Goal: Check status: Check status

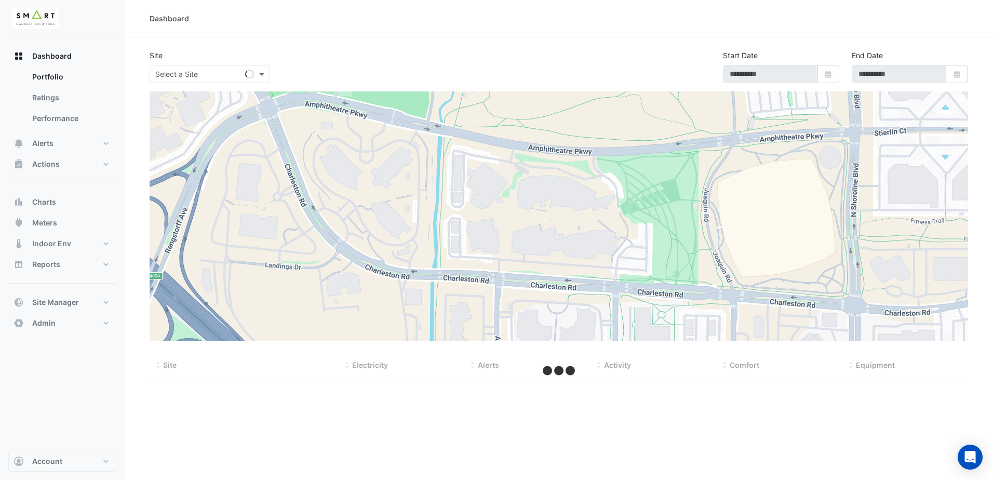
type input "**********"
select select "***"
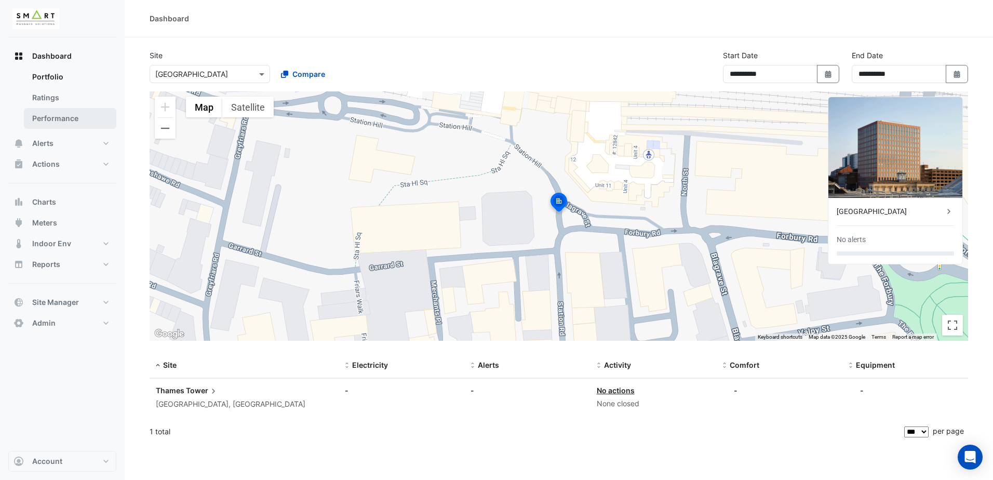
click at [58, 128] on link "Performance" at bounding box center [70, 118] width 92 height 21
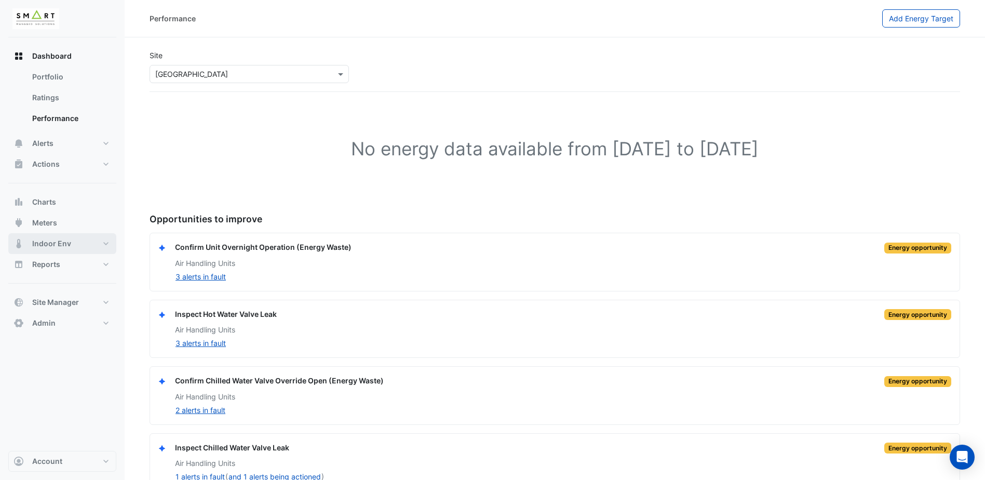
click at [104, 244] on button "Indoor Env" at bounding box center [62, 243] width 108 height 21
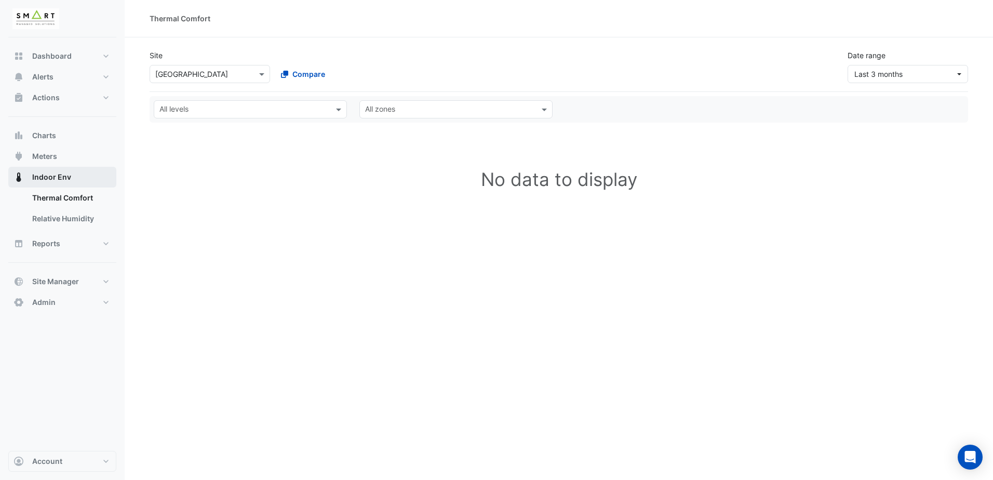
click at [58, 179] on span "Indoor Env" at bounding box center [51, 177] width 39 height 10
click at [61, 193] on link "Thermal Comfort" at bounding box center [70, 197] width 92 height 21
click at [72, 203] on link "Thermal Comfort" at bounding box center [70, 197] width 92 height 21
click at [269, 69] on span at bounding box center [263, 74] width 13 height 11
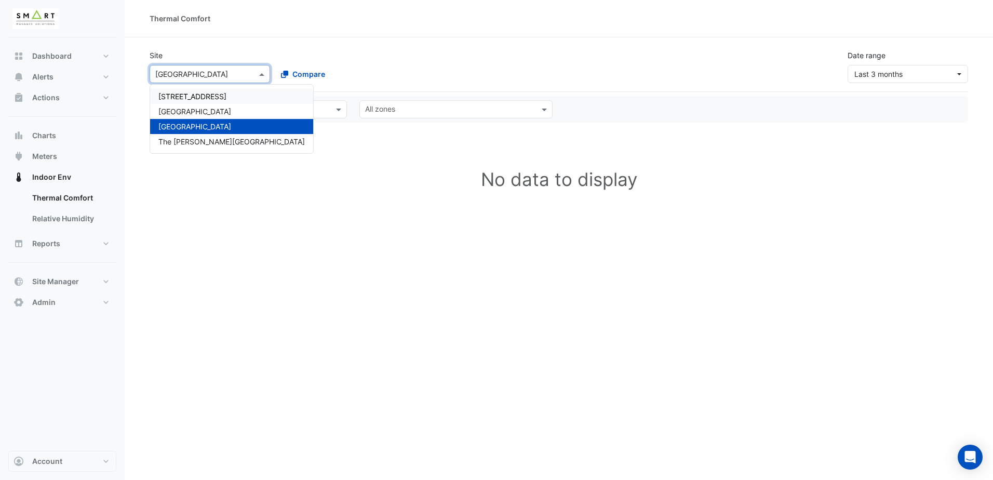
click at [226, 97] on span "12 Hammersmith Grove" at bounding box center [192, 96] width 68 height 9
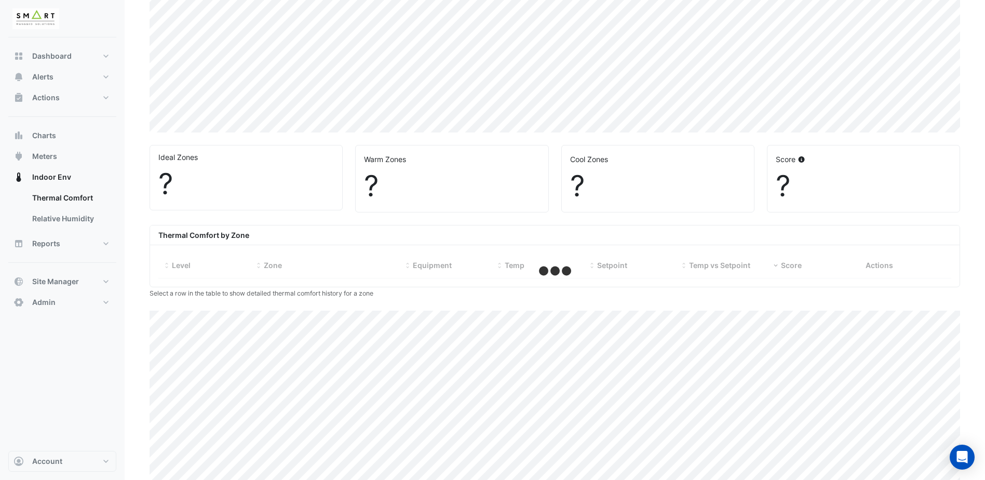
select select "***"
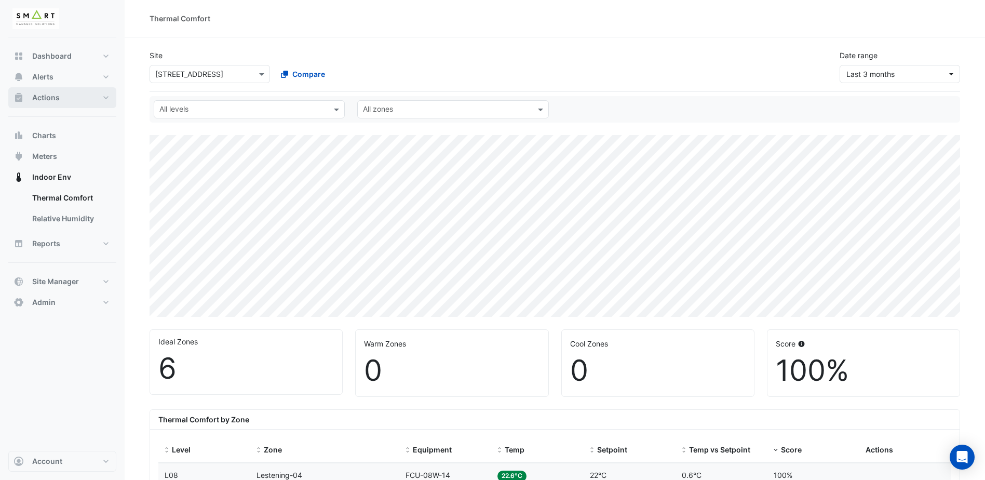
click at [102, 97] on button "Actions" at bounding box center [62, 97] width 108 height 21
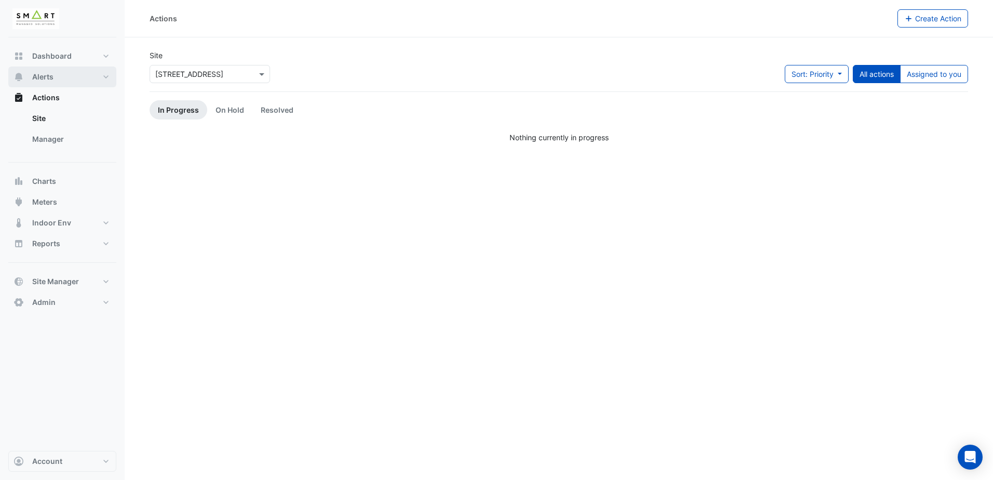
click at [108, 74] on button "Alerts" at bounding box center [62, 76] width 108 height 21
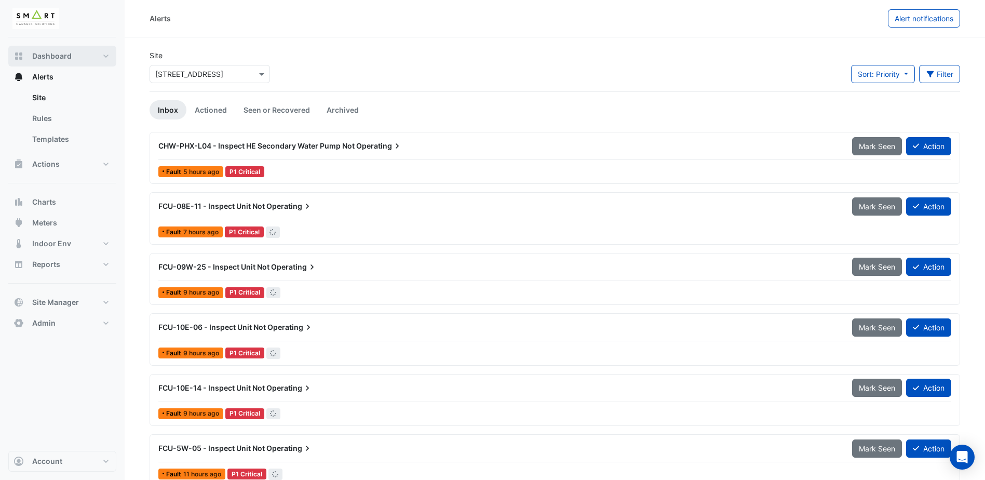
click at [107, 58] on button "Dashboard" at bounding box center [62, 56] width 108 height 21
select select "***"
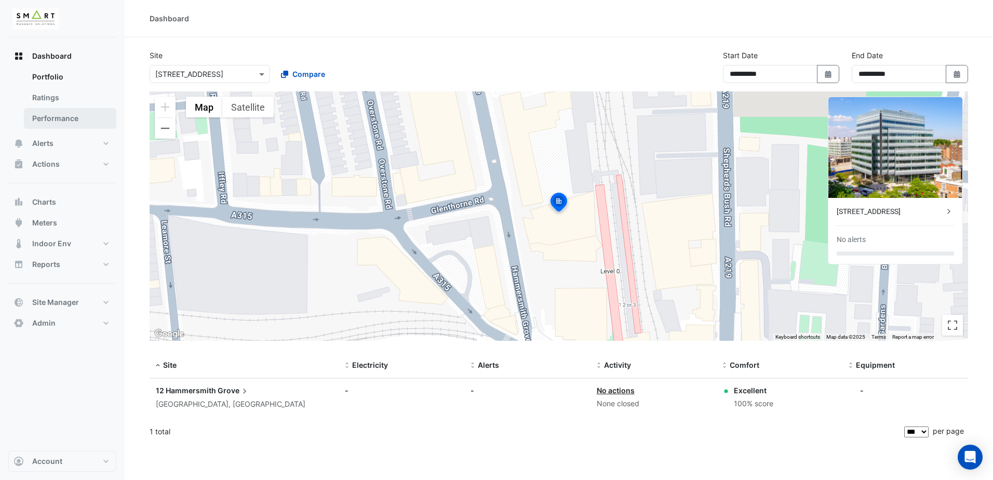
click at [57, 119] on link "Performance" at bounding box center [70, 118] width 92 height 21
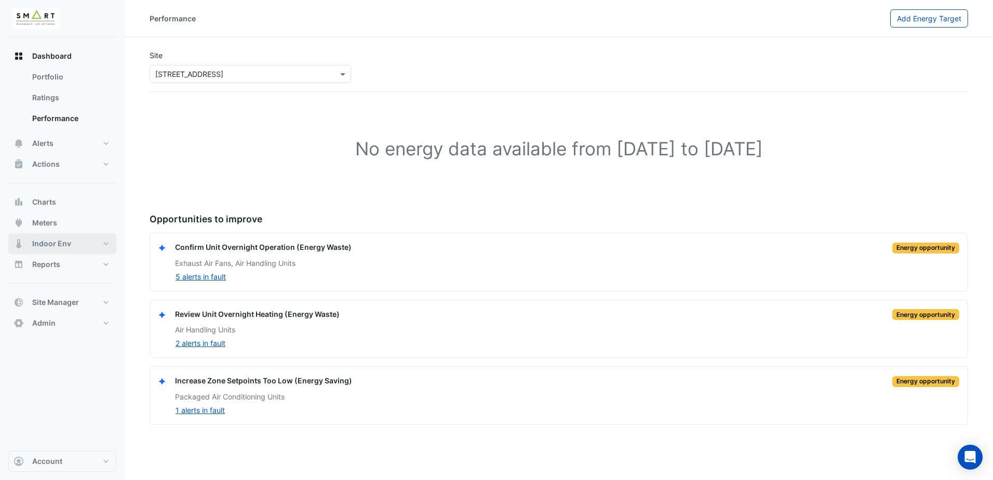
click at [103, 239] on button "Indoor Env" at bounding box center [62, 243] width 108 height 21
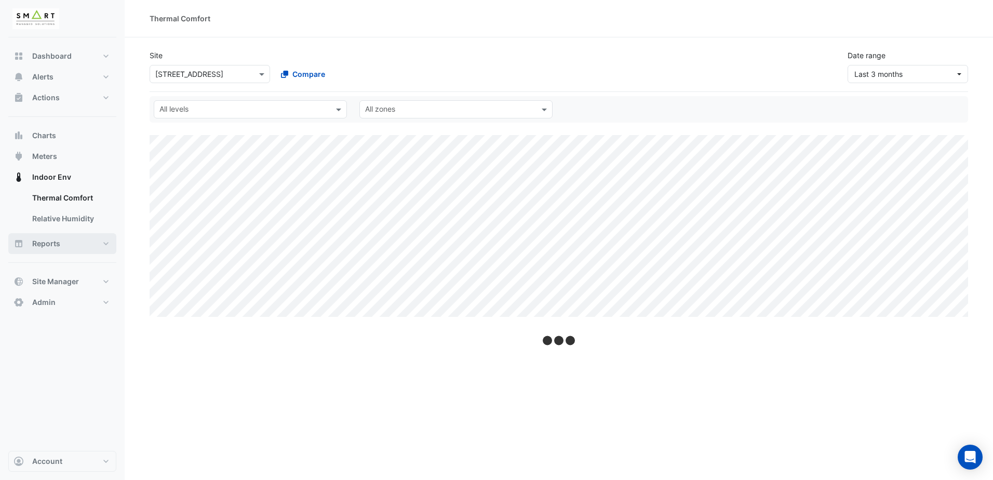
click at [106, 241] on button "Reports" at bounding box center [62, 243] width 108 height 21
select select "***"
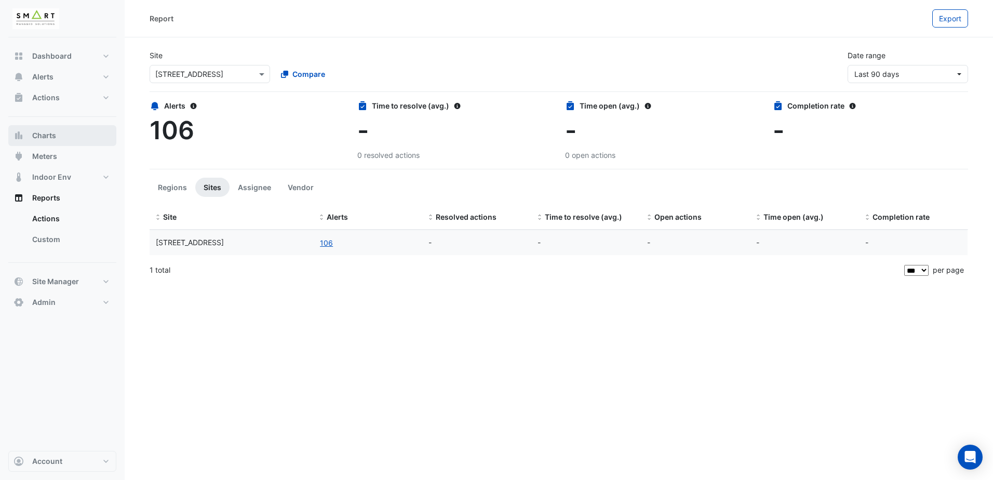
click at [92, 138] on button "Charts" at bounding box center [62, 135] width 108 height 21
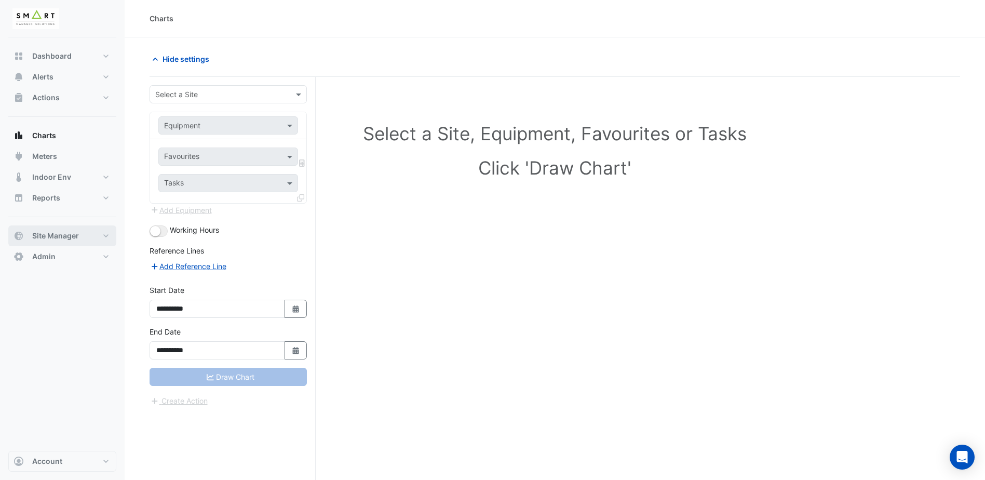
click at [104, 237] on button "Site Manager" at bounding box center [62, 235] width 108 height 21
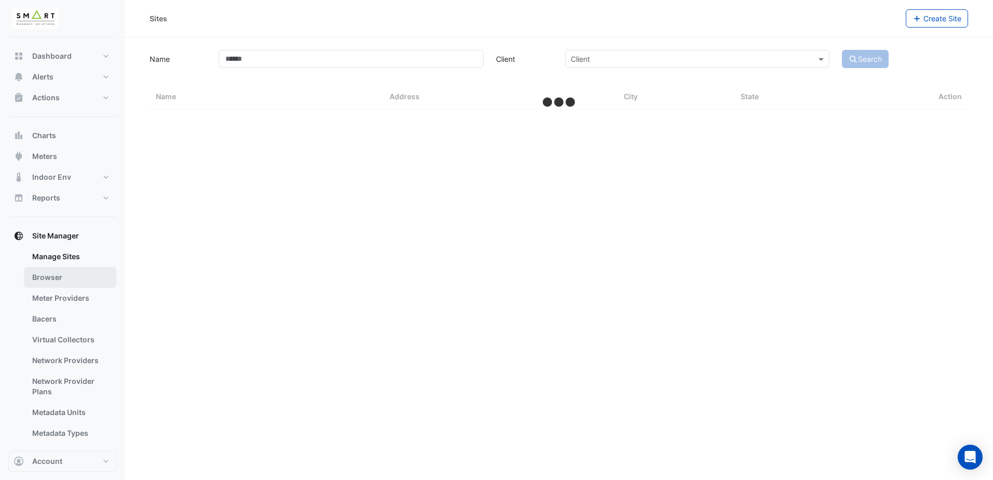
select select "***"
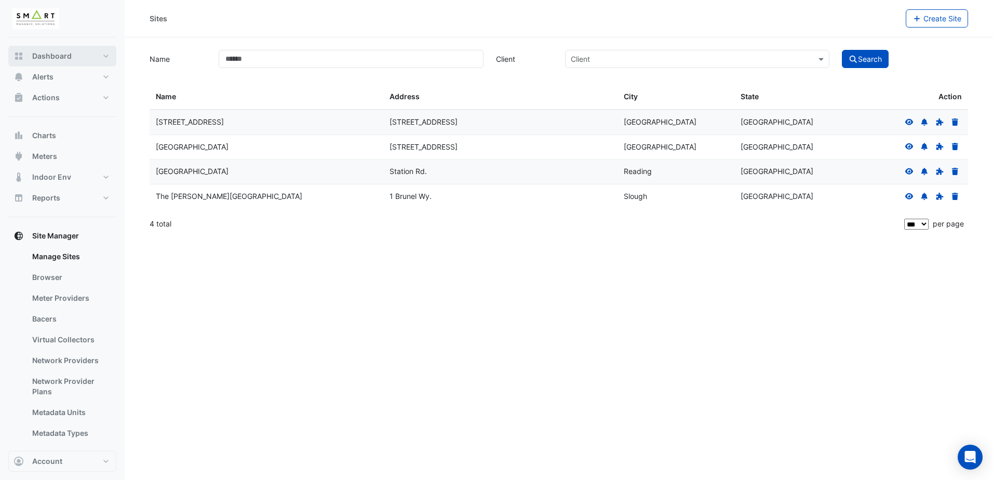
click at [111, 59] on button "Dashboard" at bounding box center [62, 56] width 108 height 21
select select "***"
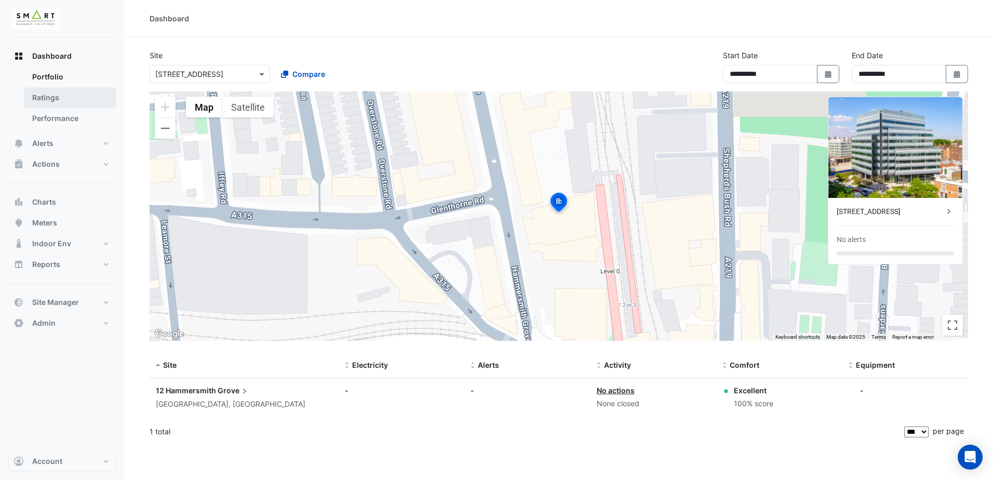
click at [63, 102] on link "Ratings" at bounding box center [70, 97] width 92 height 21
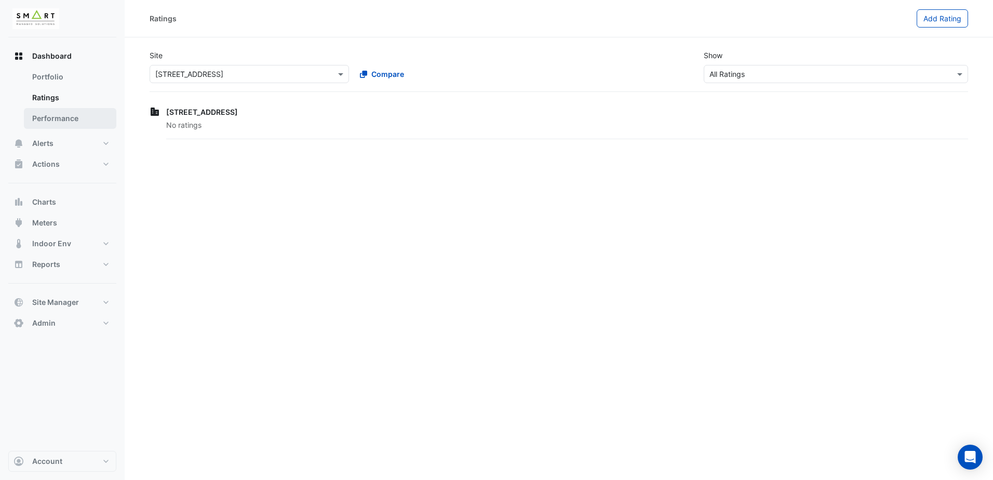
click at [64, 117] on link "Performance" at bounding box center [70, 118] width 92 height 21
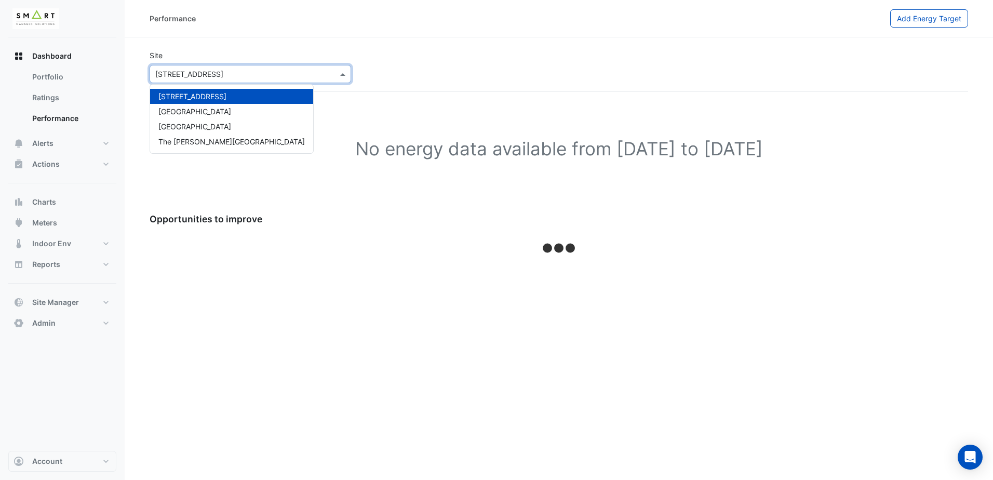
click at [246, 75] on input "text" at bounding box center [239, 74] width 169 height 11
click at [225, 109] on div "Marble Arch Place" at bounding box center [231, 111] width 163 height 15
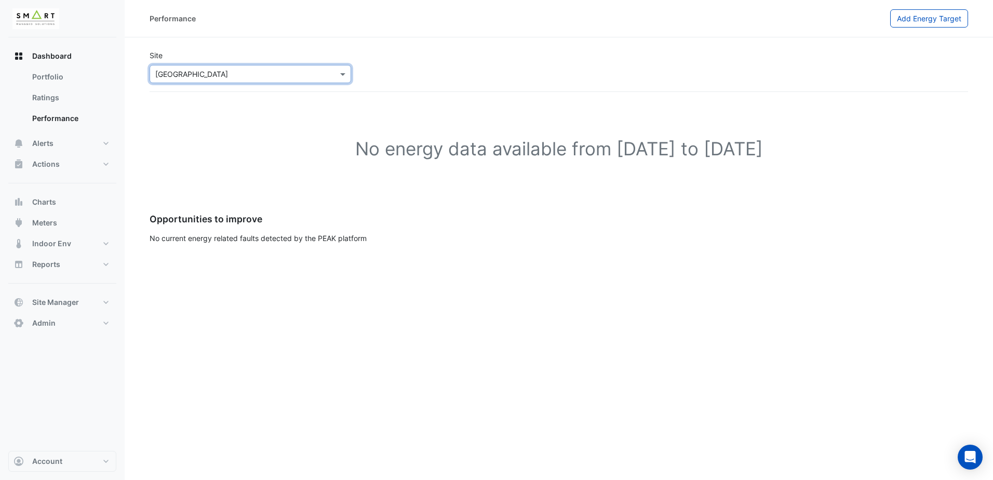
click at [264, 76] on input "text" at bounding box center [239, 74] width 169 height 11
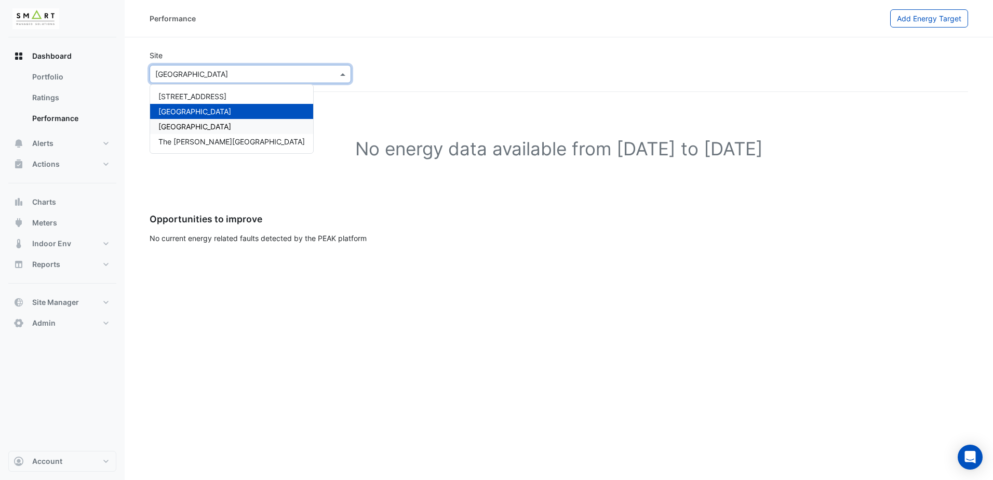
click at [225, 123] on div "[GEOGRAPHIC_DATA]" at bounding box center [231, 126] width 163 height 15
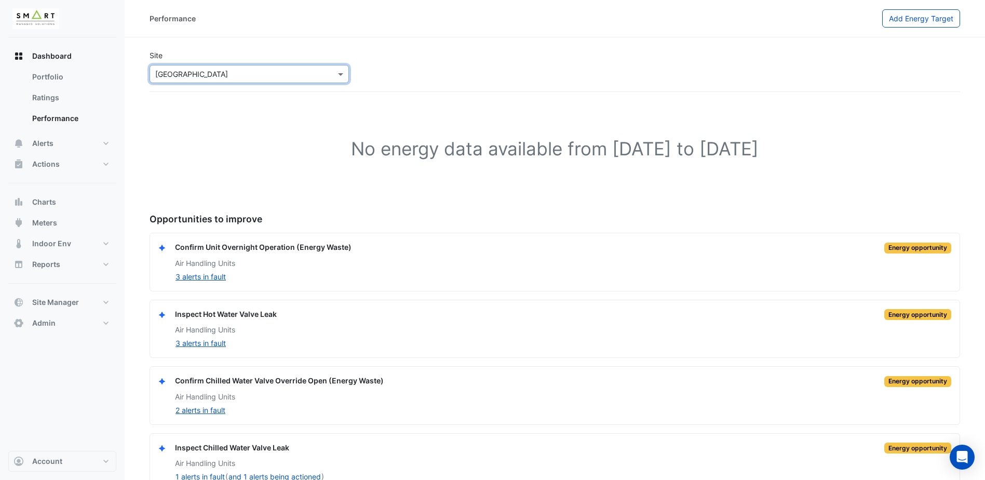
click at [311, 76] on input "text" at bounding box center [238, 74] width 167 height 11
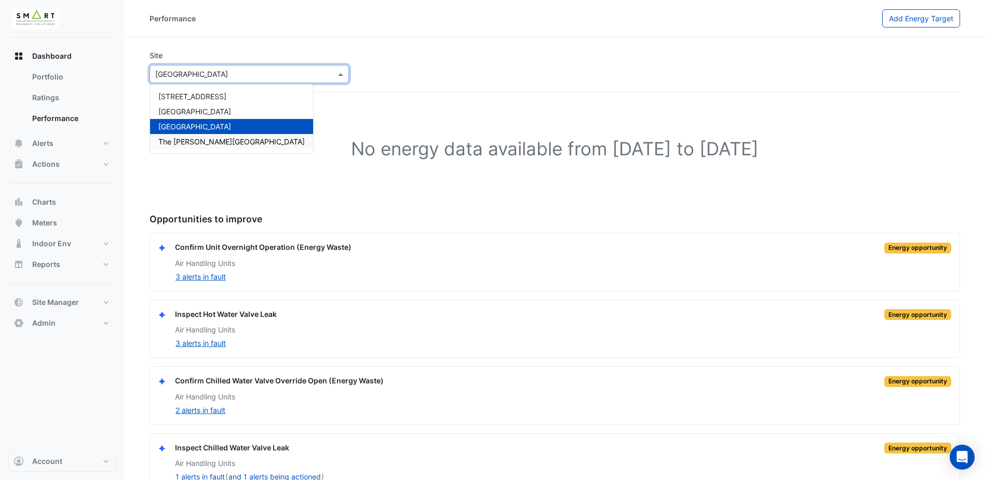
click at [222, 139] on span "The Porter Building" at bounding box center [231, 141] width 146 height 9
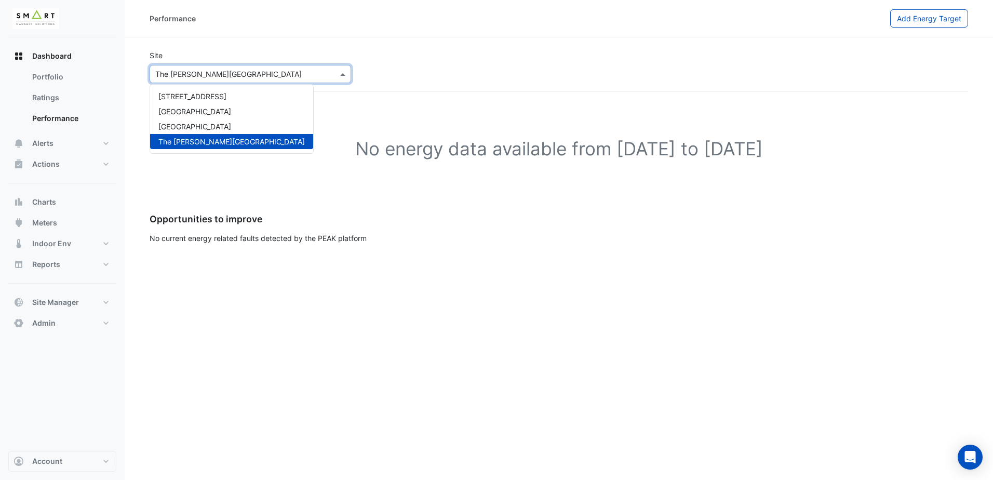
click at [281, 76] on input "text" at bounding box center [239, 74] width 169 height 11
click at [240, 96] on div "12 Hammersmith Grove" at bounding box center [231, 96] width 163 height 15
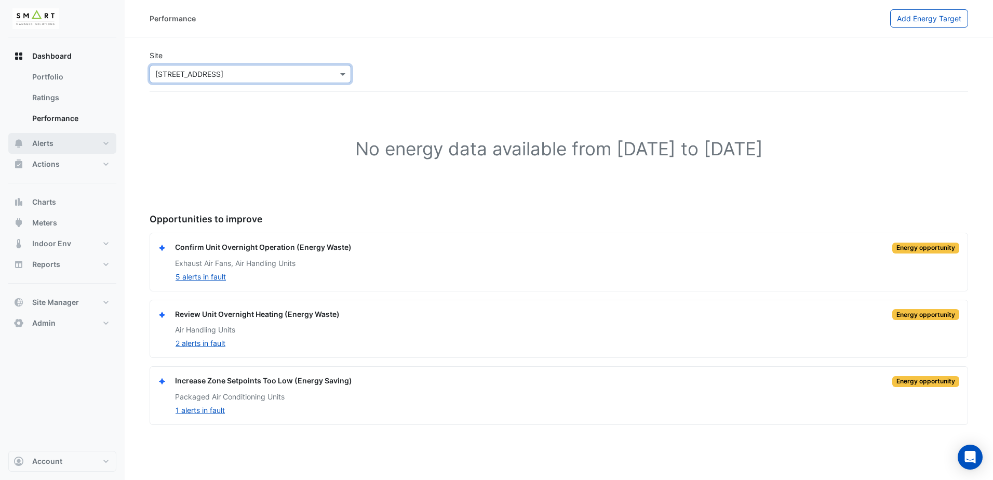
click at [105, 144] on button "Alerts" at bounding box center [62, 143] width 108 height 21
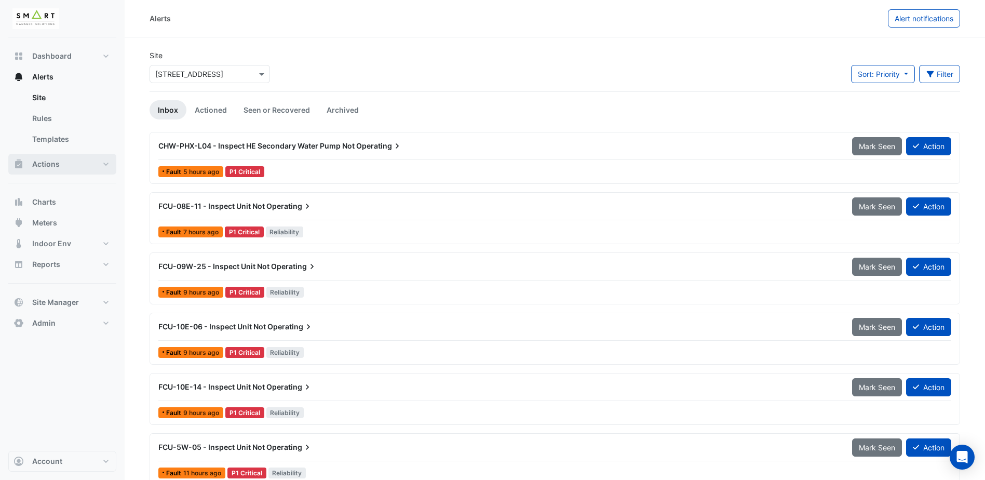
drag, startPoint x: 107, startPoint y: 166, endPoint x: 149, endPoint y: 160, distance: 42.4
click at [95, 246] on button "Indoor Env" at bounding box center [62, 243] width 108 height 21
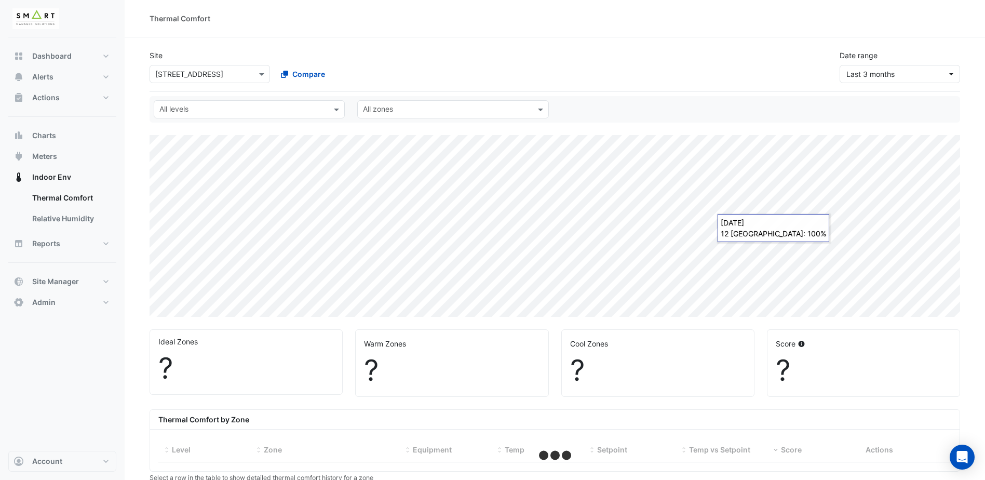
select select "***"
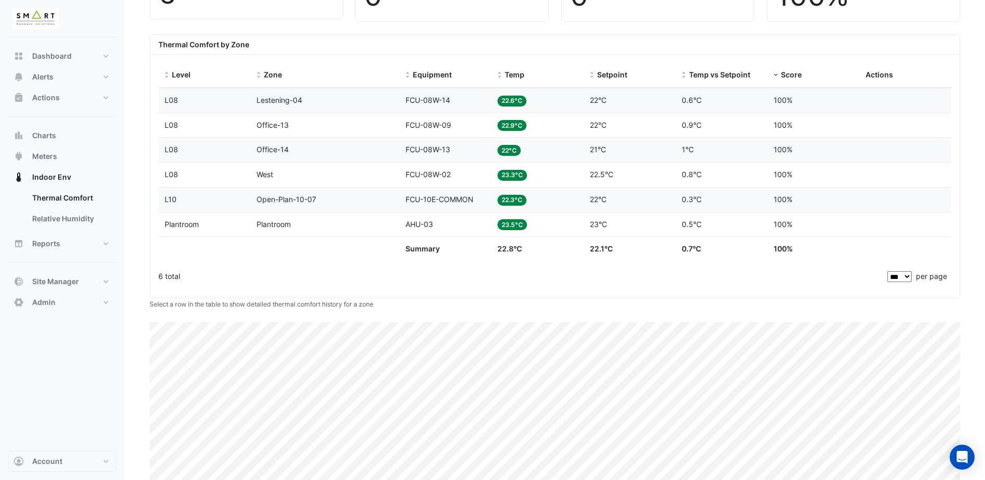
scroll to position [359, 0]
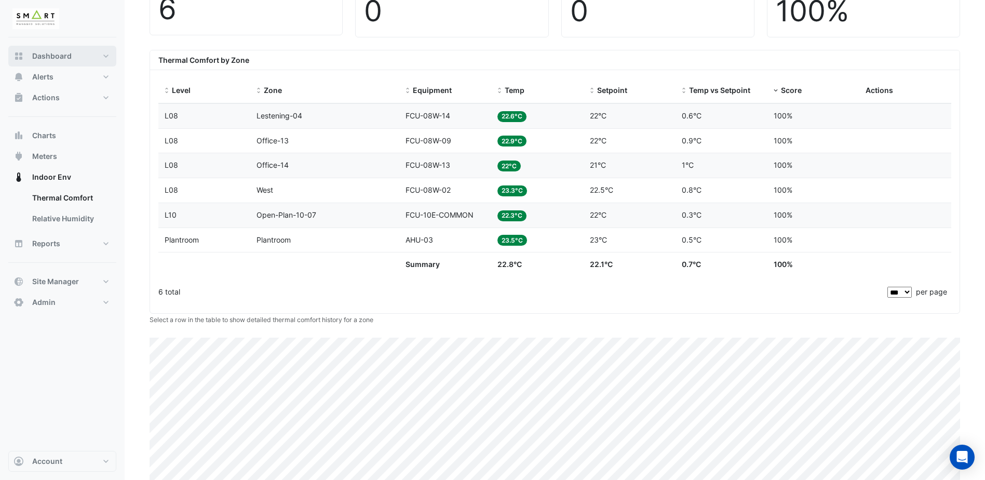
click at [102, 53] on button "Dashboard" at bounding box center [62, 56] width 108 height 21
select select "***"
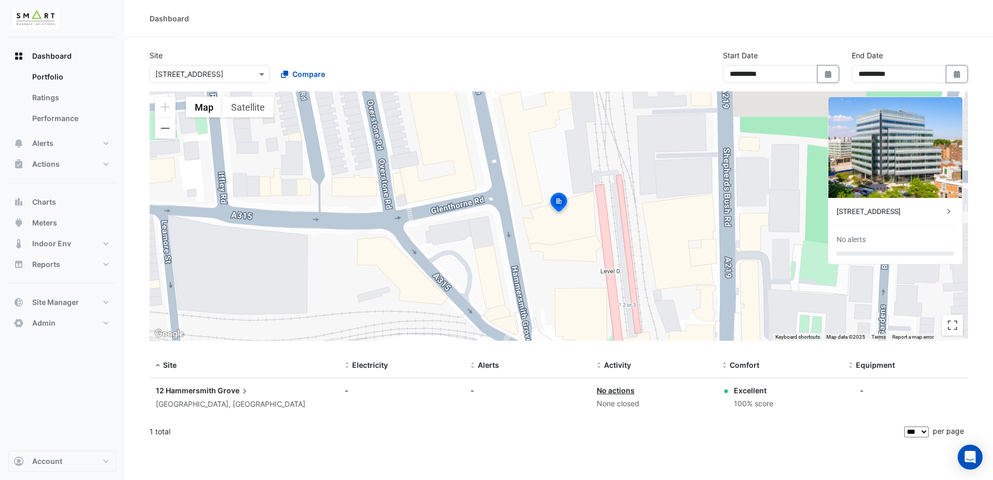
click at [260, 64] on div "Select a Site × 12 Hammersmith Grove Compare" at bounding box center [271, 72] width 249 height 22
click at [260, 72] on span at bounding box center [263, 74] width 13 height 11
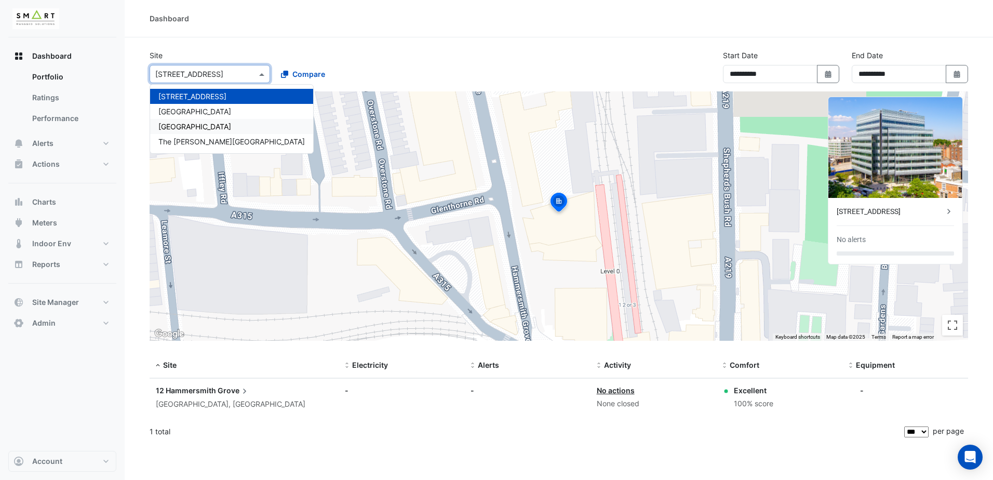
click at [214, 124] on div "[GEOGRAPHIC_DATA]" at bounding box center [231, 126] width 163 height 15
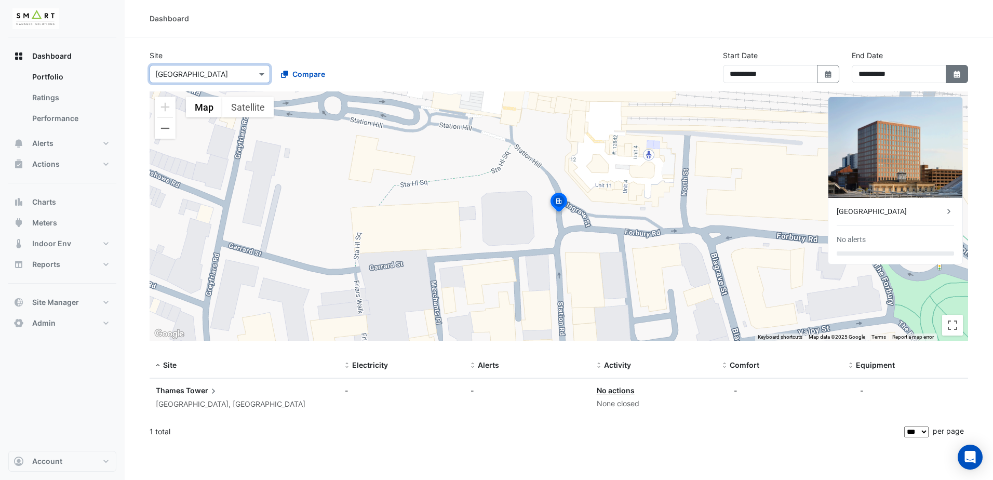
click at [958, 73] on icon "button" at bounding box center [956, 74] width 6 height 7
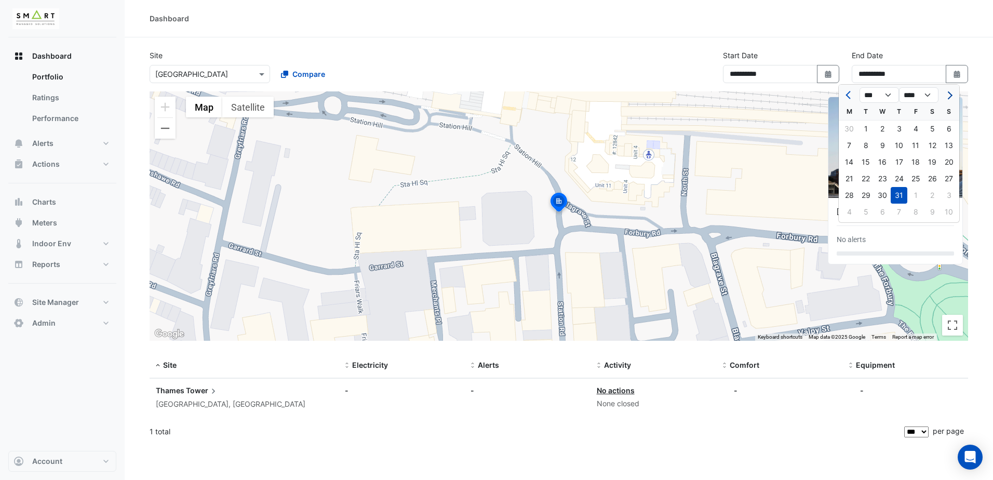
click at [952, 94] on button "Next month" at bounding box center [949, 95] width 12 height 17
select select "*"
click at [881, 180] on div "20" at bounding box center [882, 178] width 17 height 17
type input "**********"
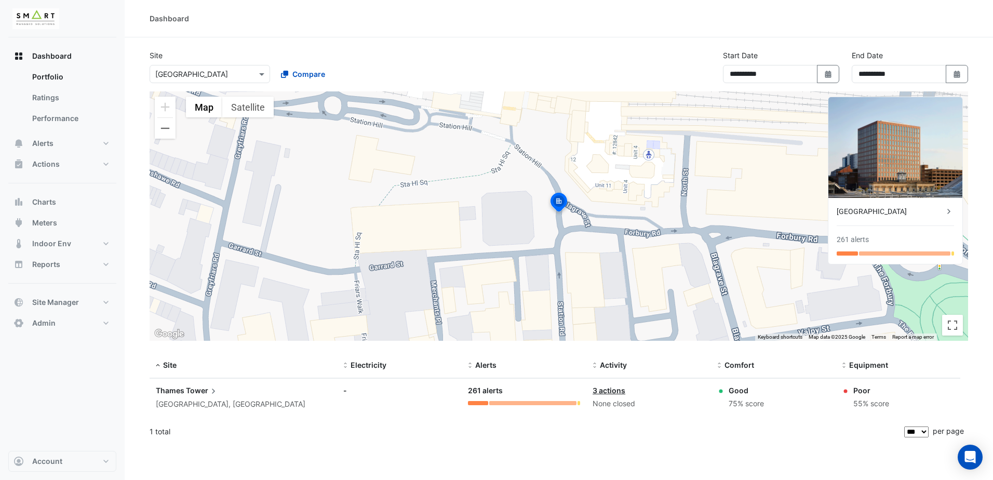
click at [845, 390] on circle at bounding box center [846, 391] width 4 height 4
click at [194, 390] on span "Tower" at bounding box center [202, 390] width 33 height 11
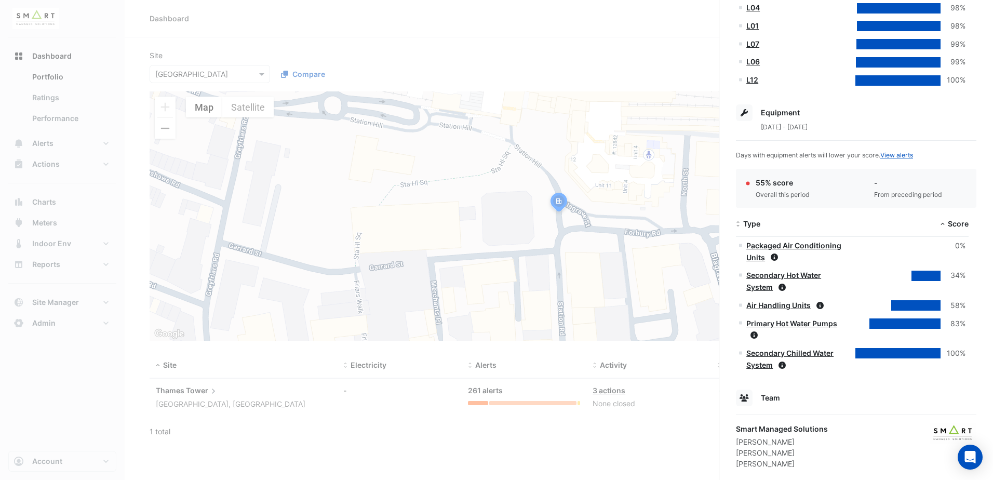
scroll to position [508, 0]
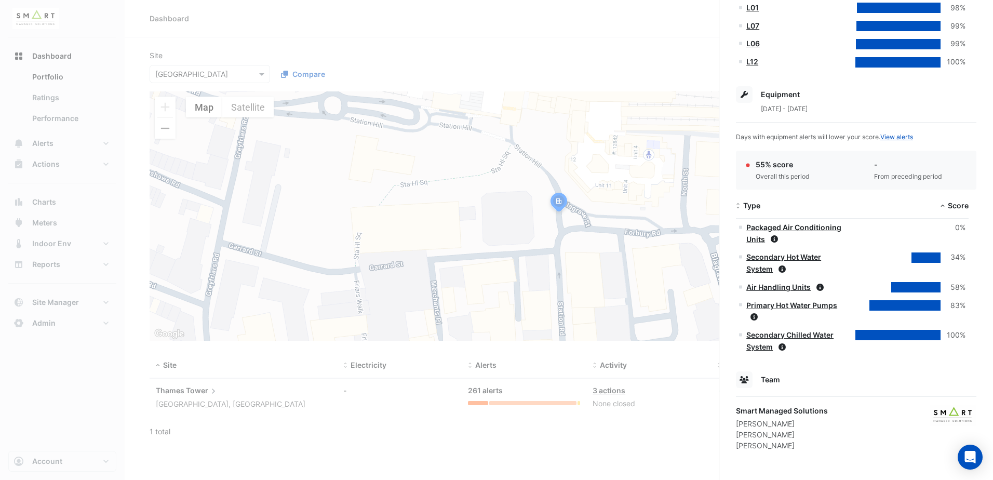
click at [802, 223] on link "Packaged Air Conditioning Units" at bounding box center [793, 233] width 95 height 21
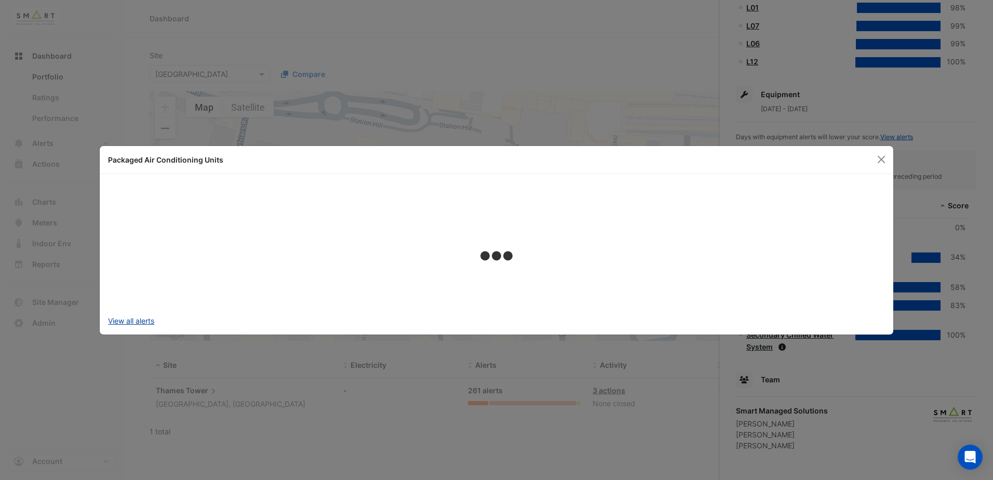
click at [128, 319] on link "View all alerts" at bounding box center [131, 320] width 46 height 11
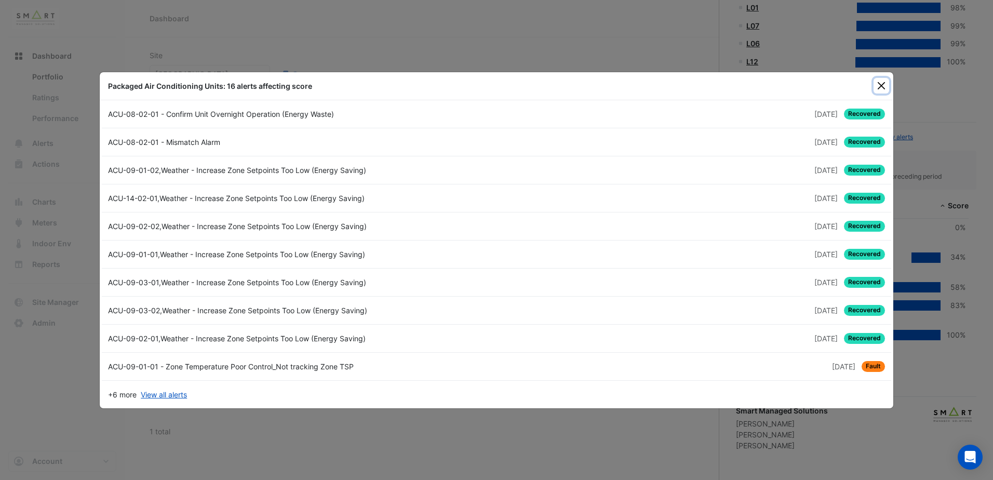
click at [883, 87] on button "Close" at bounding box center [881, 86] width 16 height 16
